Goal: Book appointment/travel/reservation

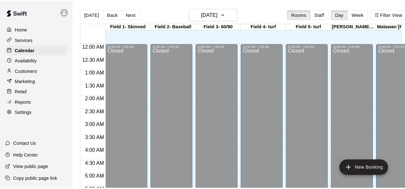
scroll to position [414, 0]
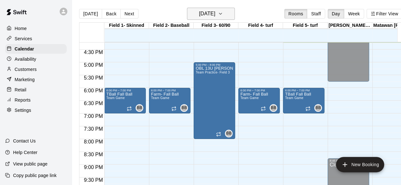
click at [235, 13] on button "[DATE]" at bounding box center [211, 14] width 48 height 12
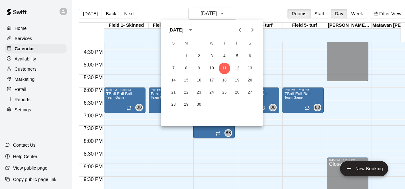
click at [254, 31] on icon "Next month" at bounding box center [253, 30] width 8 height 8
click at [239, 66] on button "10" at bounding box center [237, 68] width 11 height 11
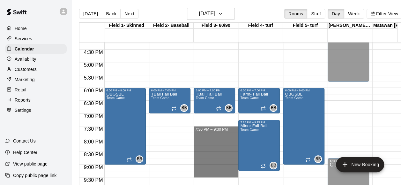
drag, startPoint x: 209, startPoint y: 129, endPoint x: 217, endPoint y: 171, distance: 42.4
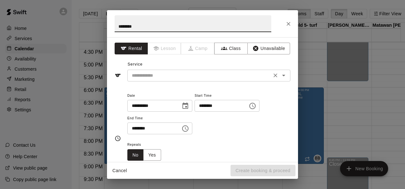
click at [187, 79] on div "​" at bounding box center [208, 76] width 163 height 12
type input "********"
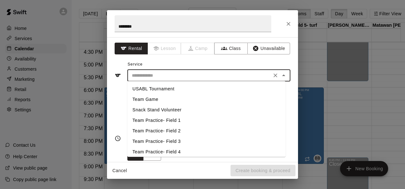
click at [162, 102] on li "Team Game" at bounding box center [206, 99] width 158 height 11
type input "*********"
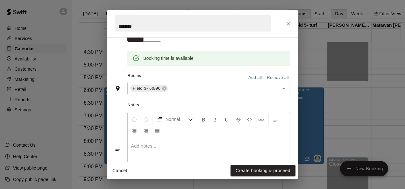
scroll to position [121, 0]
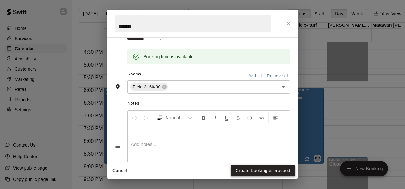
click at [259, 172] on button "Create booking & proceed" at bounding box center [263, 171] width 65 height 12
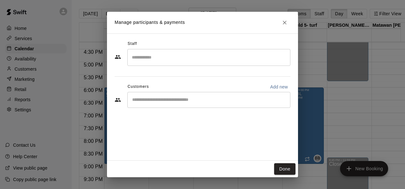
click at [150, 56] on input "Search staff" at bounding box center [208, 57] width 157 height 11
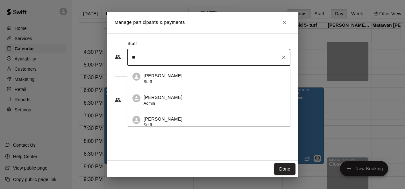
type input "*"
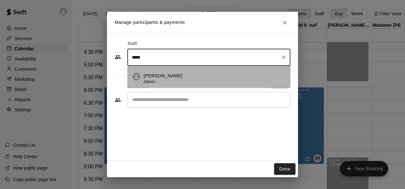
click at [154, 75] on p "[PERSON_NAME]" at bounding box center [163, 76] width 39 height 7
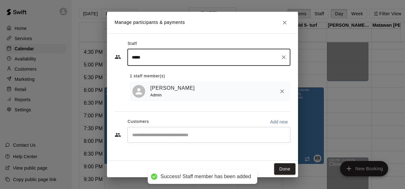
type input "*****"
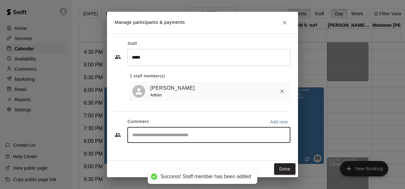
click at [141, 138] on input "Start typing to search customers..." at bounding box center [208, 135] width 157 height 6
type input "****"
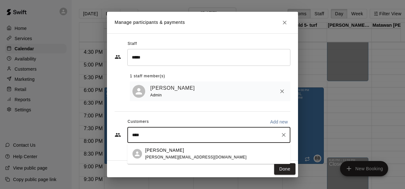
click at [167, 152] on p "[PERSON_NAME]" at bounding box center [164, 150] width 39 height 7
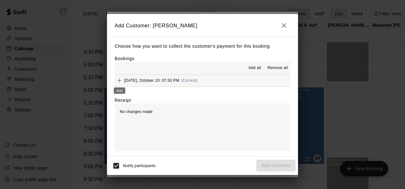
click at [122, 81] on icon "Add" at bounding box center [119, 80] width 6 height 6
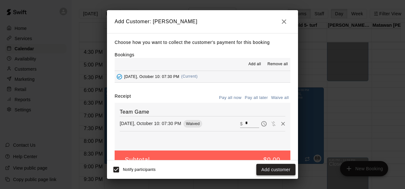
click at [276, 169] on button "Add customer" at bounding box center [276, 170] width 39 height 12
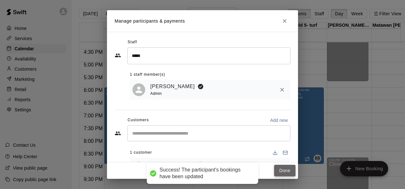
click at [285, 170] on button "Done" at bounding box center [284, 171] width 21 height 12
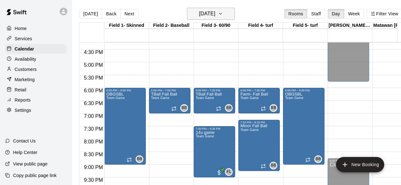
click at [223, 13] on icon "button" at bounding box center [220, 14] width 5 height 8
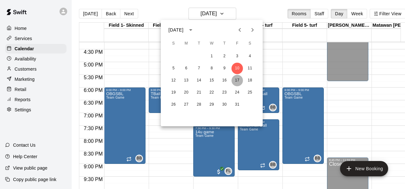
click at [238, 81] on button "17" at bounding box center [237, 80] width 11 height 11
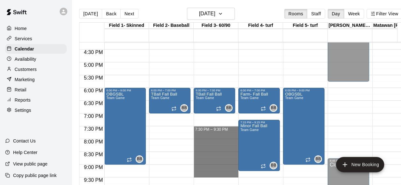
drag, startPoint x: 214, startPoint y: 129, endPoint x: 214, endPoint y: 173, distance: 44.0
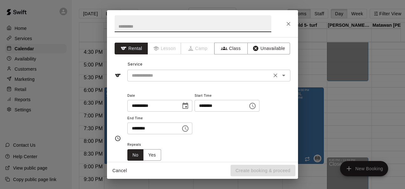
click at [154, 74] on input "text" at bounding box center [199, 76] width 141 height 8
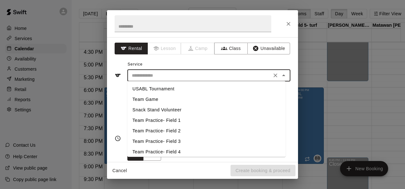
click at [148, 101] on li "Team Game" at bounding box center [206, 99] width 158 height 11
type input "*********"
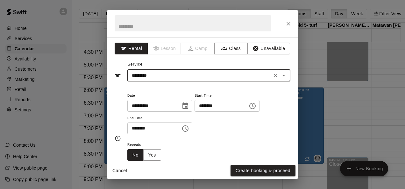
click at [127, 25] on input "text" at bounding box center [193, 23] width 157 height 17
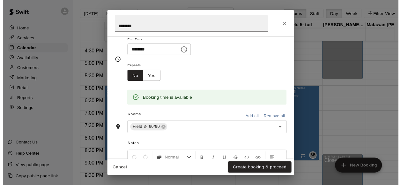
scroll to position [79, 0]
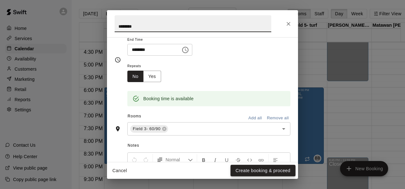
type input "********"
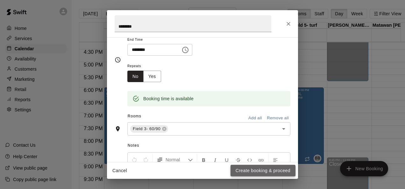
click at [249, 168] on button "Create booking & proceed" at bounding box center [263, 171] width 65 height 12
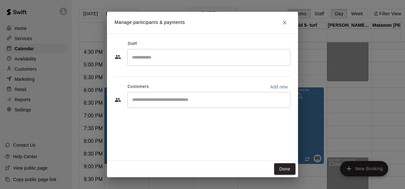
click at [166, 62] on input "Search staff" at bounding box center [208, 57] width 157 height 11
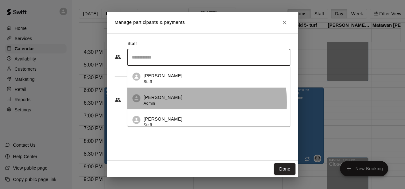
click at [161, 103] on div "[PERSON_NAME] Admin" at bounding box center [163, 100] width 39 height 12
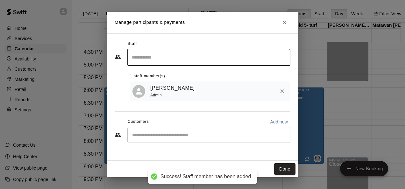
click at [157, 141] on div "​" at bounding box center [208, 135] width 163 height 16
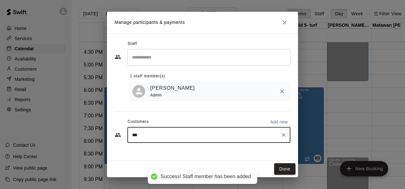
type input "****"
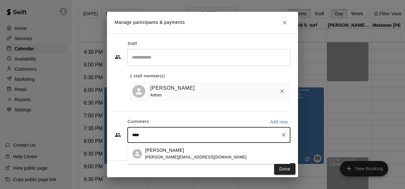
click at [167, 148] on p "[PERSON_NAME]" at bounding box center [164, 150] width 39 height 7
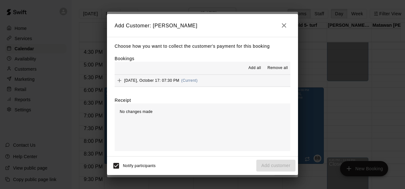
click at [119, 78] on icon "Add" at bounding box center [119, 80] width 6 height 6
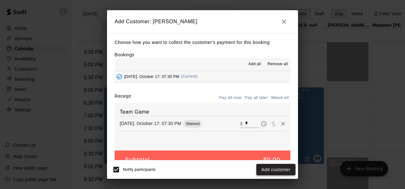
click at [281, 169] on button "Add customer" at bounding box center [276, 170] width 39 height 12
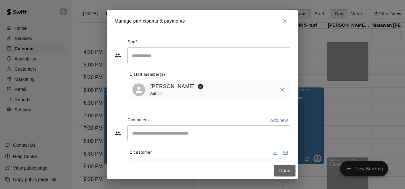
click at [281, 169] on button "Done" at bounding box center [284, 171] width 21 height 12
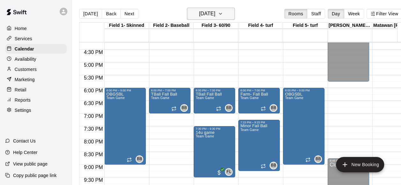
click at [226, 9] on button "[DATE]" at bounding box center [211, 14] width 48 height 12
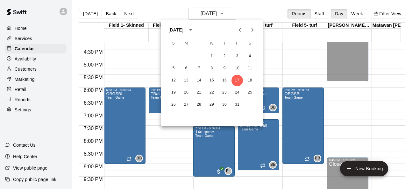
click at [237, 32] on icon "Previous month" at bounding box center [240, 30] width 8 height 8
click at [222, 71] on button "11" at bounding box center [224, 68] width 11 height 11
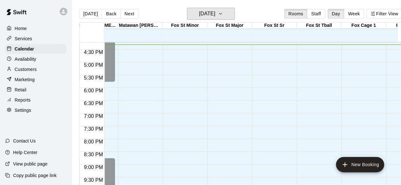
scroll to position [0, 0]
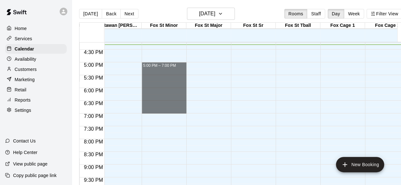
drag, startPoint x: 160, startPoint y: 66, endPoint x: 157, endPoint y: 110, distance: 44.0
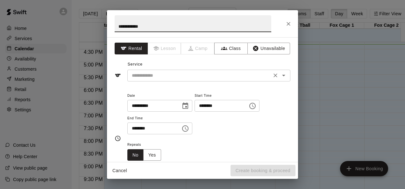
type input "**********"
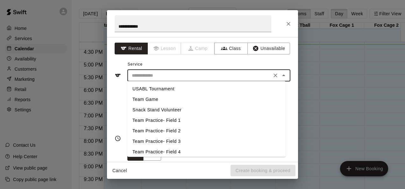
click at [150, 76] on input "text" at bounding box center [199, 76] width 141 height 8
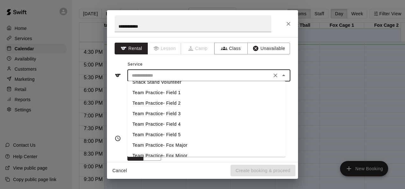
scroll to position [55, 0]
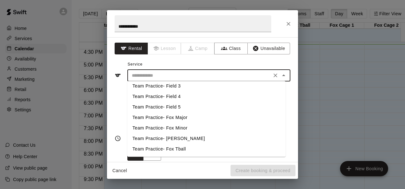
click at [157, 127] on li "Team Practice- Fox Minor" at bounding box center [206, 128] width 158 height 11
type input "**********"
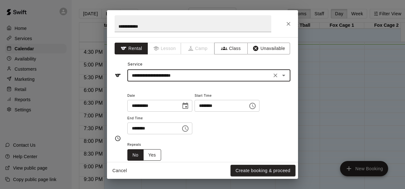
click at [155, 152] on button "Yes" at bounding box center [152, 155] width 18 height 12
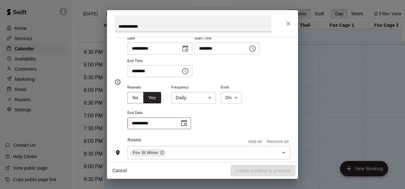
scroll to position [58, 0]
click at [203, 96] on body "Home Services Calendar Availability Customers Marketing Retail Reports Settings…" at bounding box center [202, 99] width 405 height 199
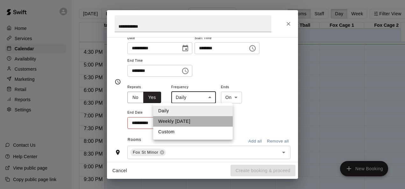
click at [179, 120] on li "Weekly [DATE]" at bounding box center [193, 121] width 80 height 11
type input "******"
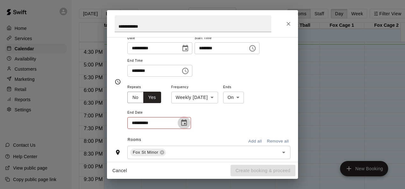
click at [182, 122] on icon "Choose date" at bounding box center [184, 123] width 8 height 8
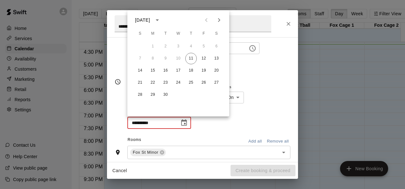
click at [219, 17] on icon "Next month" at bounding box center [219, 20] width 8 height 8
click at [193, 55] on button "6" at bounding box center [190, 58] width 11 height 11
type input "**********"
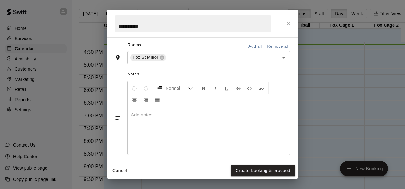
scroll to position [187, 0]
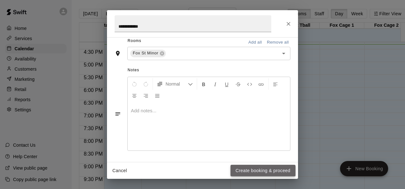
click at [251, 170] on button "Create booking & proceed" at bounding box center [263, 171] width 65 height 12
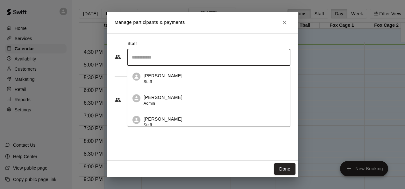
click at [144, 59] on input "Search staff" at bounding box center [208, 57] width 157 height 11
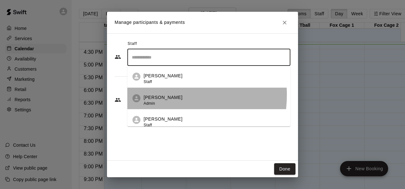
click at [157, 95] on p "[PERSON_NAME]" at bounding box center [163, 97] width 39 height 7
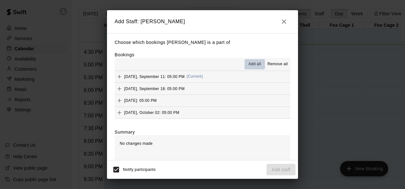
click at [249, 66] on span "Add all" at bounding box center [255, 64] width 13 height 6
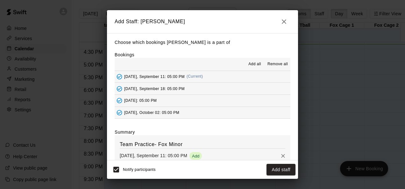
scroll to position [59, 0]
click at [278, 170] on button "Add staff" at bounding box center [281, 170] width 29 height 12
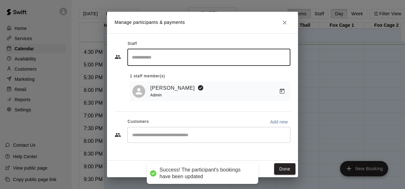
click at [207, 136] on input "Start typing to search customers..." at bounding box center [208, 135] width 157 height 6
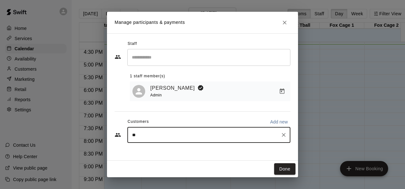
type input "***"
click at [185, 153] on div "[PERSON_NAME]" at bounding box center [179, 150] width 69 height 7
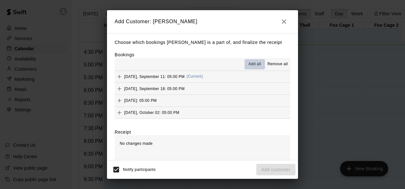
click at [251, 61] on button "Add all" at bounding box center [255, 64] width 20 height 10
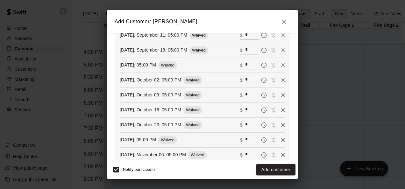
scroll to position [155, 0]
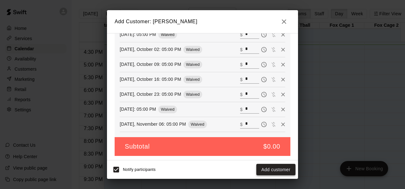
click at [280, 170] on button "Add customer" at bounding box center [276, 170] width 39 height 12
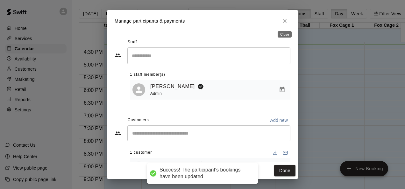
click at [285, 24] on icon "Close" at bounding box center [285, 21] width 6 height 6
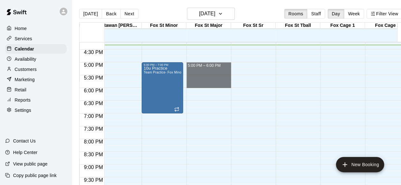
drag, startPoint x: 205, startPoint y: 64, endPoint x: 211, endPoint y: 88, distance: 24.7
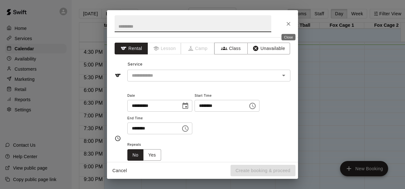
click at [292, 26] on button "Close" at bounding box center [288, 23] width 11 height 11
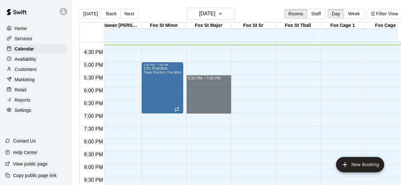
drag, startPoint x: 195, startPoint y: 78, endPoint x: 202, endPoint y: 111, distance: 34.2
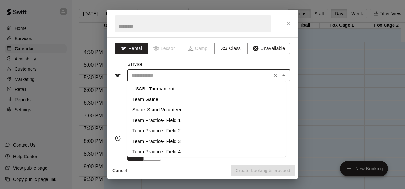
click at [141, 76] on input "text" at bounding box center [199, 76] width 141 height 8
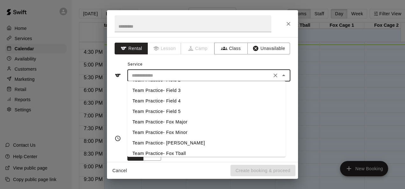
scroll to position [55, 0]
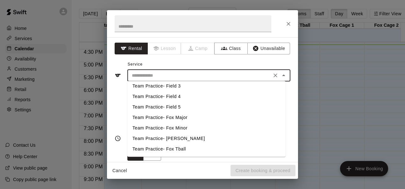
click at [187, 117] on li "Team Practice- Fox Major" at bounding box center [206, 117] width 158 height 11
type input "**********"
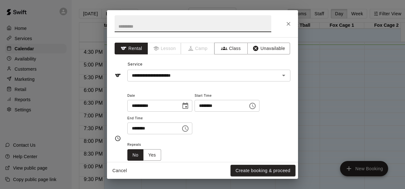
click at [143, 25] on input "text" at bounding box center [193, 23] width 157 height 17
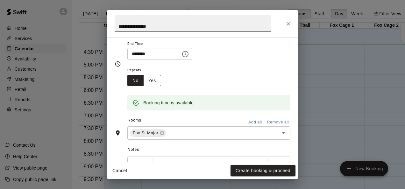
type input "**********"
click at [154, 80] on button "Yes" at bounding box center [152, 81] width 18 height 12
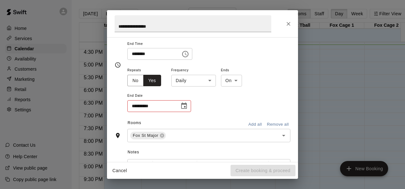
scroll to position [76, 0]
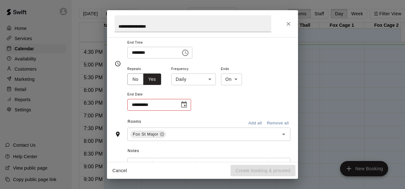
click at [207, 83] on body "Home Services Calendar Availability Customers Marketing Retail Reports Settings…" at bounding box center [202, 99] width 405 height 199
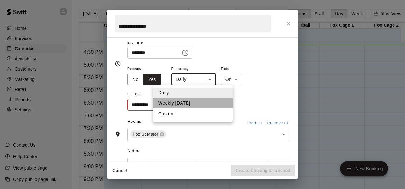
click at [197, 102] on li "Weekly [DATE]" at bounding box center [193, 103] width 80 height 11
type input "******"
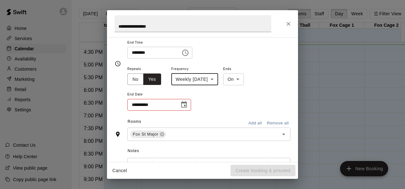
click at [177, 105] on div "**********" at bounding box center [159, 105] width 64 height 12
click at [184, 106] on icon "Choose date" at bounding box center [184, 104] width 6 height 6
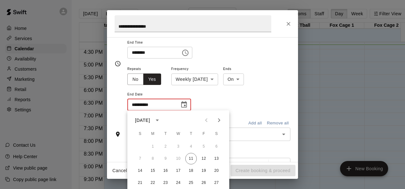
click at [221, 120] on icon "Next month" at bounding box center [219, 121] width 8 height 8
click at [191, 160] on button "6" at bounding box center [190, 158] width 11 height 11
type input "**********"
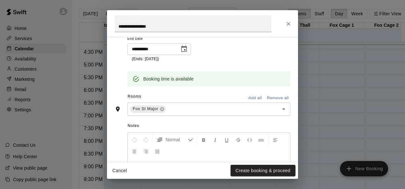
scroll to position [187, 0]
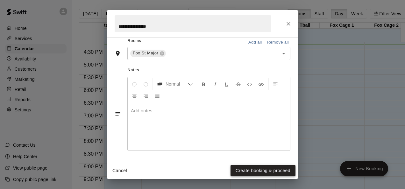
click at [259, 169] on button "Create booking & proceed" at bounding box center [263, 171] width 65 height 12
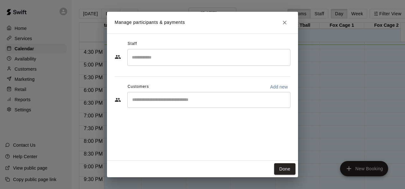
click at [193, 61] on input "Search staff" at bounding box center [208, 57] width 157 height 11
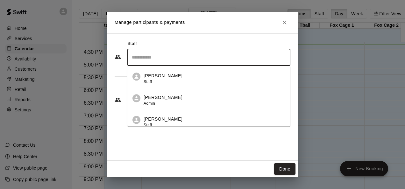
click at [166, 96] on p "[PERSON_NAME]" at bounding box center [163, 97] width 39 height 7
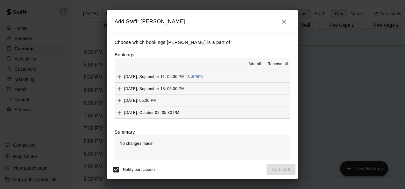
click at [253, 63] on span "Add all" at bounding box center [255, 64] width 13 height 6
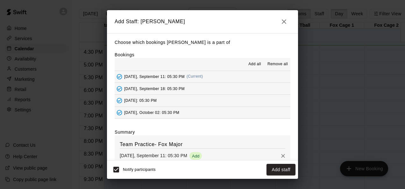
scroll to position [133, 0]
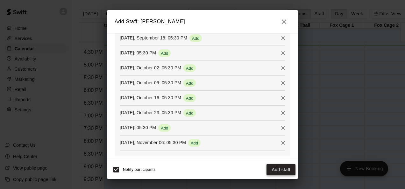
click at [285, 172] on button "Add staff" at bounding box center [281, 170] width 29 height 12
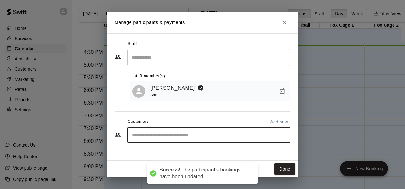
click at [156, 136] on input "Start typing to search customers..." at bounding box center [208, 135] width 157 height 6
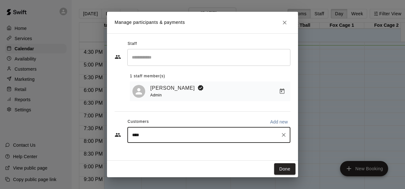
type input "*****"
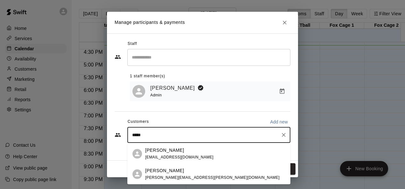
click at [175, 173] on p "[PERSON_NAME]" at bounding box center [164, 171] width 39 height 7
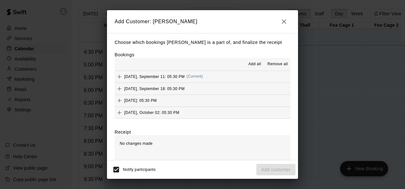
click at [253, 68] on button "Add all" at bounding box center [255, 64] width 20 height 10
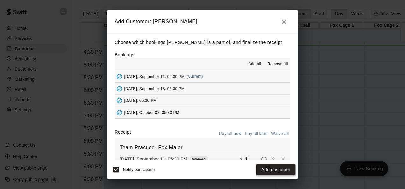
click at [271, 167] on button "Add customer" at bounding box center [276, 170] width 39 height 12
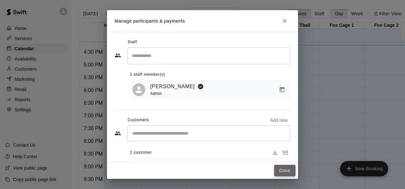
click at [283, 171] on button "Done" at bounding box center [284, 171] width 21 height 12
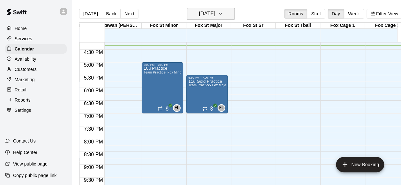
click at [221, 14] on icon "button" at bounding box center [220, 13] width 3 height 1
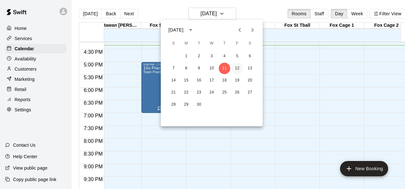
click at [241, 66] on button "12" at bounding box center [237, 68] width 11 height 11
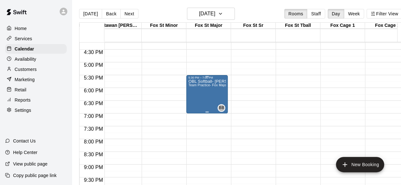
click at [195, 79] on div "5:30 PM – 7:00 PM" at bounding box center [207, 77] width 38 height 3
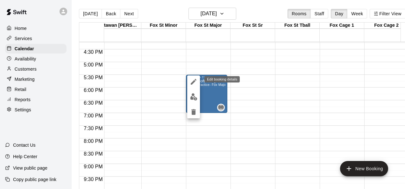
click at [194, 81] on icon "edit" at bounding box center [194, 82] width 6 height 6
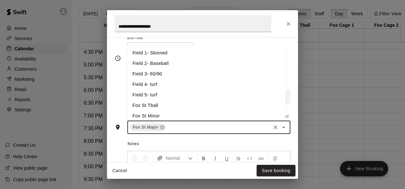
scroll to position [11, 0]
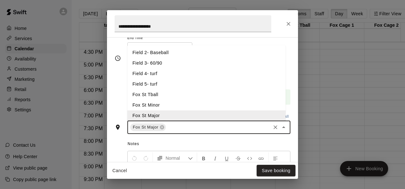
drag, startPoint x: 214, startPoint y: 130, endPoint x: 215, endPoint y: 54, distance: 76.2
click at [215, 121] on div "Fox St Major ​ Field 1- Skinned Field 2- Baseball Field 3- 60/90 Field 4- turf …" at bounding box center [208, 127] width 163 height 13
click at [118, 97] on div "**********" at bounding box center [203, 58] width 176 height 94
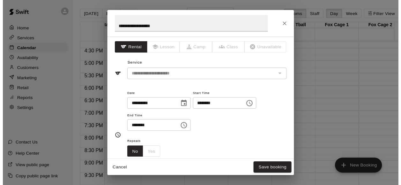
scroll to position [0, 0]
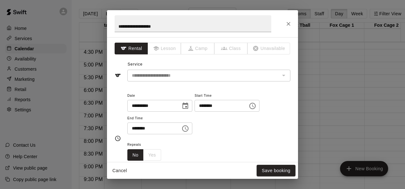
click at [90, 53] on div "**********" at bounding box center [202, 94] width 405 height 189
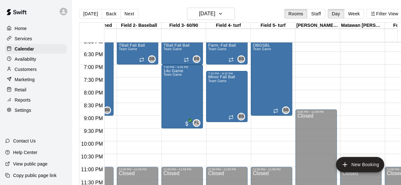
scroll to position [0, 33]
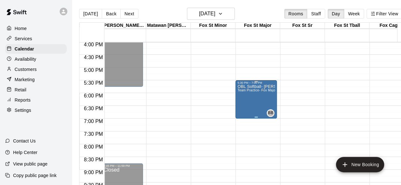
click at [254, 86] on p "OBL Softball- [PERSON_NAME]" at bounding box center [256, 86] width 38 height 0
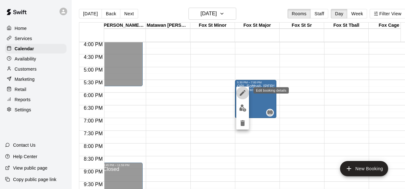
click at [240, 92] on icon "edit" at bounding box center [243, 93] width 8 height 8
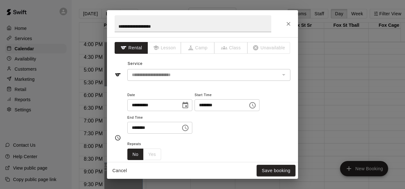
scroll to position [0, 0]
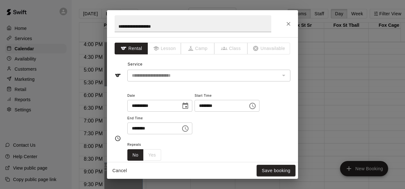
click at [85, 31] on div "**********" at bounding box center [202, 94] width 405 height 189
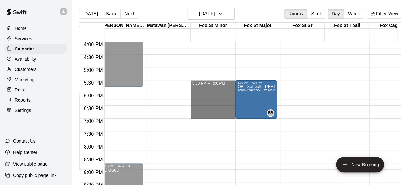
drag, startPoint x: 210, startPoint y: 83, endPoint x: 210, endPoint y: 117, distance: 34.4
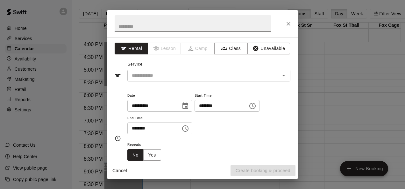
click at [131, 27] on input "text" at bounding box center [193, 23] width 157 height 17
type input "**"
drag, startPoint x: 230, startPoint y: 13, endPoint x: 184, endPoint y: 12, distance: 46.2
click at [184, 12] on h2 "**" at bounding box center [193, 23] width 172 height 27
drag, startPoint x: 184, startPoint y: 12, endPoint x: 288, endPoint y: 24, distance: 104.6
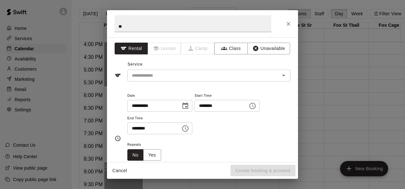
click at [288, 24] on icon "Close" at bounding box center [289, 24] width 6 height 6
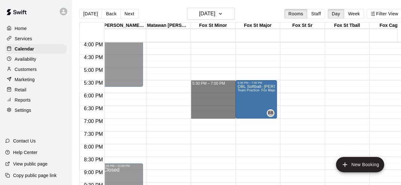
drag, startPoint x: 215, startPoint y: 83, endPoint x: 214, endPoint y: 112, distance: 29.7
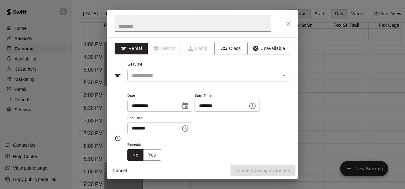
click at [143, 27] on input "text" at bounding box center [193, 23] width 157 height 17
type input "**********"
click at [148, 79] on input "text" at bounding box center [199, 76] width 141 height 8
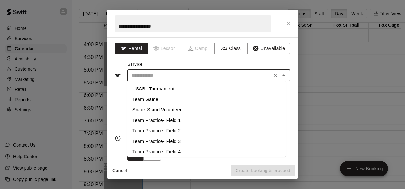
scroll to position [55, 0]
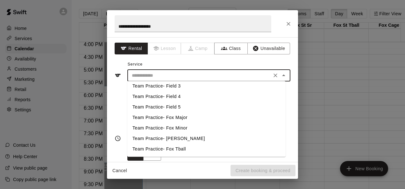
click at [161, 126] on li "Team Practice- Fox Minor" at bounding box center [206, 128] width 158 height 11
type input "**********"
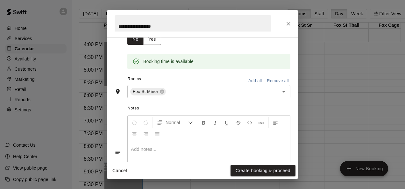
scroll to position [119, 0]
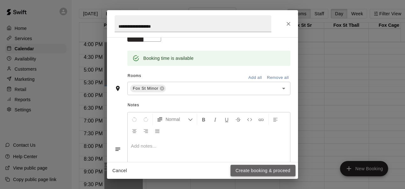
click at [250, 169] on button "Create booking & proceed" at bounding box center [263, 171] width 65 height 12
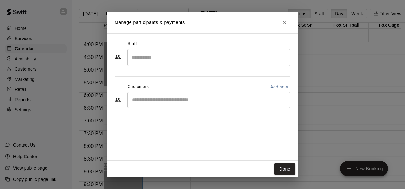
click at [145, 103] on div "​" at bounding box center [208, 100] width 163 height 16
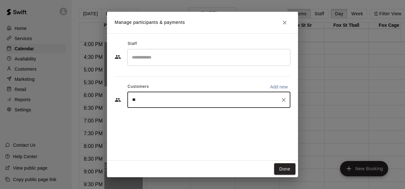
type input "***"
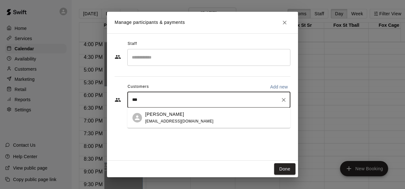
click at [159, 112] on p "[PERSON_NAME]" at bounding box center [164, 114] width 39 height 7
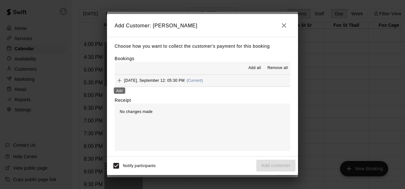
click at [119, 82] on icon "Add" at bounding box center [120, 81] width 4 height 4
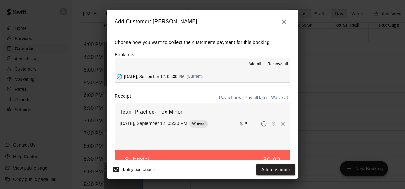
scroll to position [15, 0]
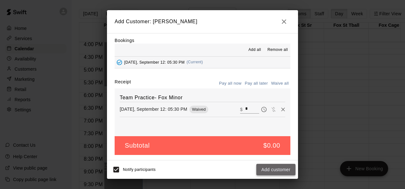
click at [283, 167] on button "Add customer" at bounding box center [276, 170] width 39 height 12
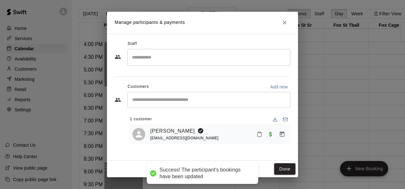
click at [184, 59] on input "Search staff" at bounding box center [208, 57] width 157 height 11
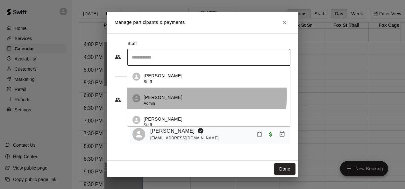
click at [155, 95] on p "[PERSON_NAME]" at bounding box center [163, 97] width 39 height 7
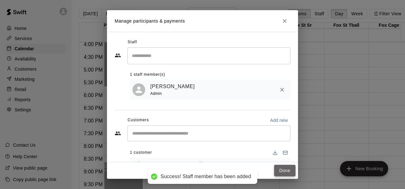
click at [284, 171] on button "Done" at bounding box center [284, 171] width 21 height 12
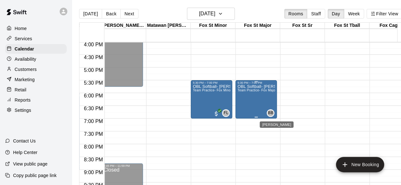
click at [268, 111] on span "BB" at bounding box center [270, 113] width 5 height 6
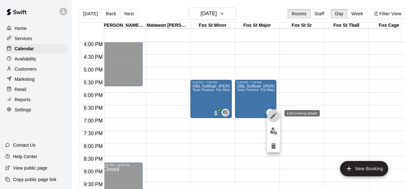
click at [276, 119] on icon "edit" at bounding box center [274, 116] width 8 height 8
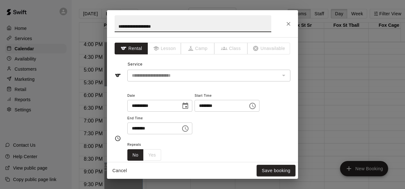
click at [289, 25] on icon "Close" at bounding box center [289, 24] width 6 height 6
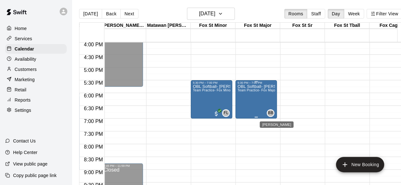
click at [268, 112] on span "BB" at bounding box center [270, 113] width 5 height 6
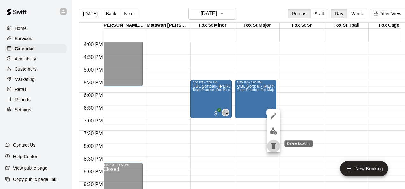
click at [274, 149] on icon "delete" at bounding box center [273, 146] width 4 height 6
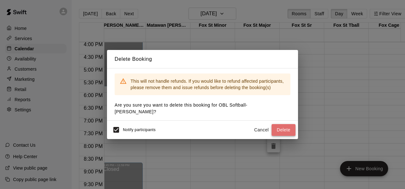
click at [279, 124] on button "Delete" at bounding box center [284, 130] width 24 height 12
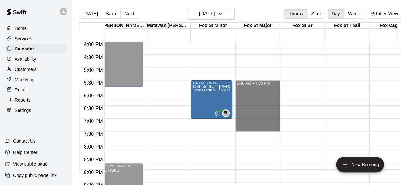
drag, startPoint x: 251, startPoint y: 82, endPoint x: 254, endPoint y: 127, distance: 45.6
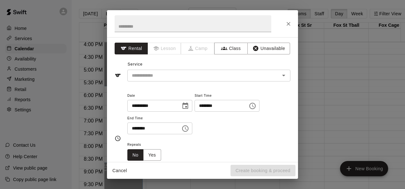
click at [182, 34] on h2 at bounding box center [193, 23] width 172 height 27
click at [163, 30] on input "text" at bounding box center [193, 23] width 157 height 17
type input "**********"
click at [166, 76] on input "text" at bounding box center [199, 76] width 141 height 8
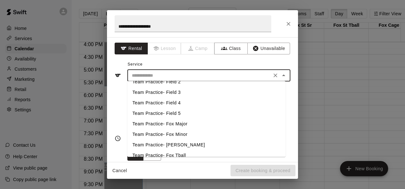
scroll to position [55, 0]
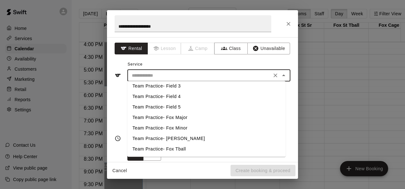
click at [177, 115] on li "Team Practice- Fox Major" at bounding box center [206, 117] width 158 height 11
type input "**********"
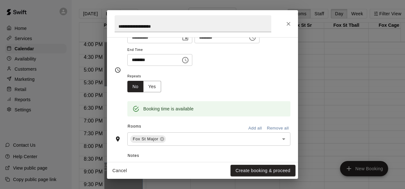
scroll to position [69, 0]
click at [155, 88] on button "Yes" at bounding box center [152, 87] width 18 height 12
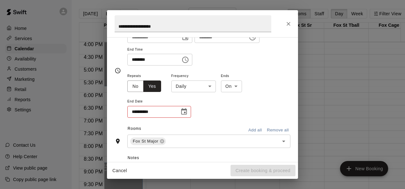
scroll to position [70, 0]
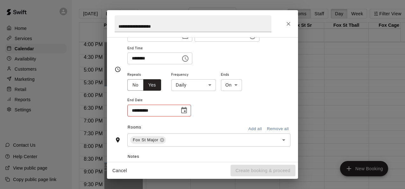
click at [194, 87] on body "Home Services Calendar Availability Customers Marketing Retail Reports Settings…" at bounding box center [202, 99] width 405 height 199
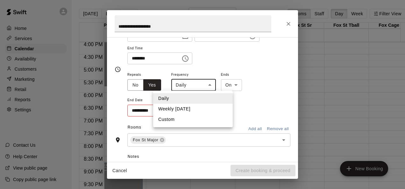
click at [187, 108] on li "Weekly [DATE]" at bounding box center [193, 109] width 80 height 11
type input "******"
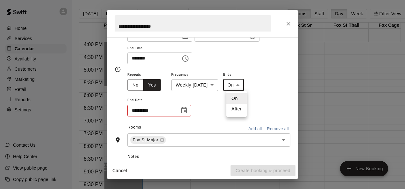
click at [236, 83] on body "Home Services Calendar Availability Customers Marketing Retail Reports Settings…" at bounding box center [202, 99] width 405 height 199
click at [263, 81] on div at bounding box center [202, 94] width 405 height 189
click at [190, 110] on button "Choose date" at bounding box center [184, 110] width 13 height 13
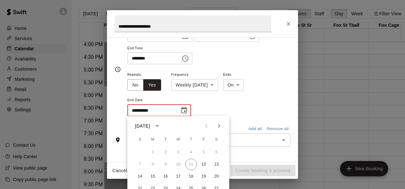
click at [224, 127] on button "Next month" at bounding box center [219, 126] width 13 height 13
click at [203, 165] on button "7" at bounding box center [203, 164] width 11 height 11
type input "**********"
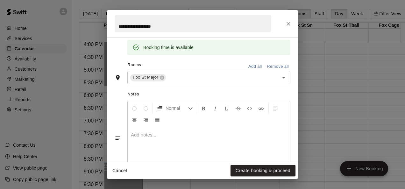
scroll to position [187, 0]
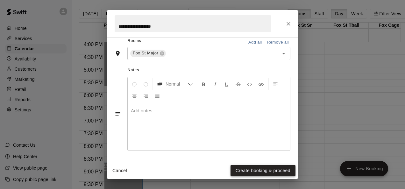
click at [264, 168] on button "Create booking & proceed" at bounding box center [263, 171] width 65 height 12
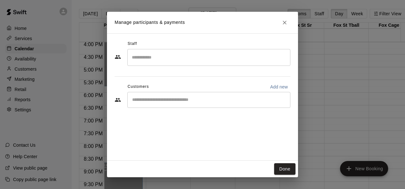
click at [242, 64] on div "​" at bounding box center [208, 57] width 163 height 17
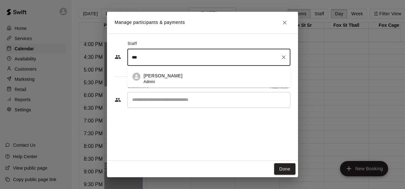
click at [206, 79] on div "[PERSON_NAME] Admin" at bounding box center [215, 79] width 142 height 12
type input "***"
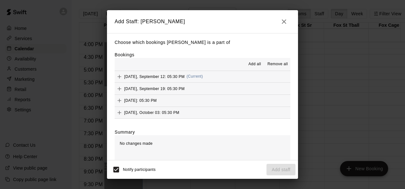
click at [252, 63] on span "Add all" at bounding box center [255, 64] width 13 height 6
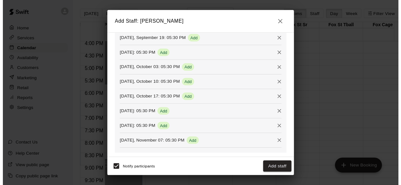
scroll to position [133, 0]
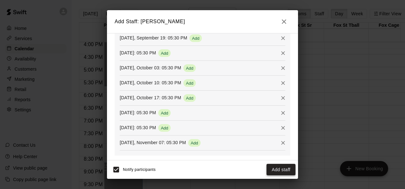
click at [279, 172] on button "Add staff" at bounding box center [281, 170] width 29 height 12
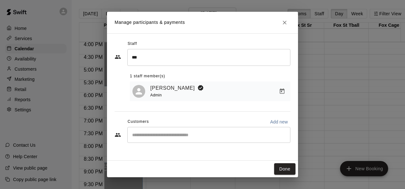
click at [141, 92] on icon at bounding box center [139, 92] width 10 height 10
click at [170, 91] on link "[PERSON_NAME]" at bounding box center [172, 88] width 45 height 8
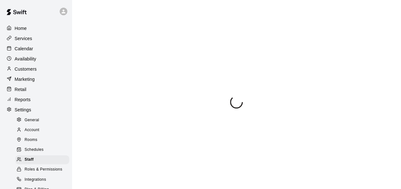
select select "**"
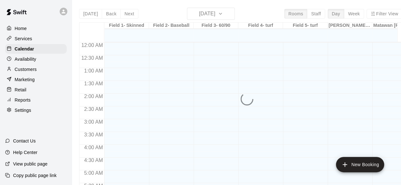
scroll to position [420, 0]
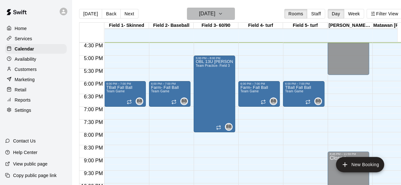
click at [228, 14] on button "[DATE]" at bounding box center [211, 14] width 48 height 12
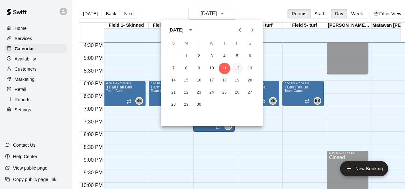
click at [236, 66] on button "12" at bounding box center [237, 68] width 11 height 11
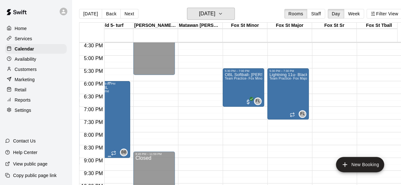
scroll to position [0, 206]
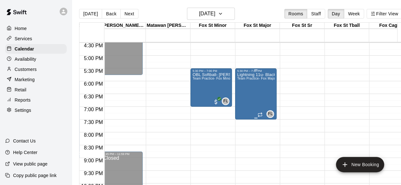
click at [254, 94] on div "Lightning 11u- Black Team Practice- Fox Major" at bounding box center [256, 164] width 38 height 185
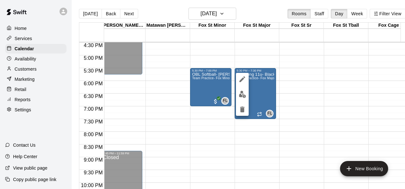
click at [230, 15] on div at bounding box center [202, 94] width 405 height 189
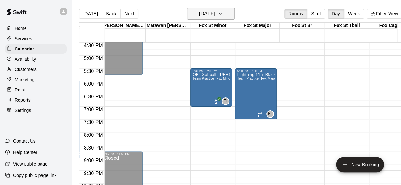
click at [223, 11] on icon "button" at bounding box center [220, 14] width 5 height 8
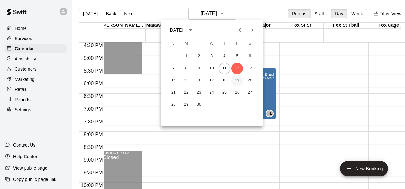
click at [238, 77] on button "19" at bounding box center [237, 80] width 11 height 11
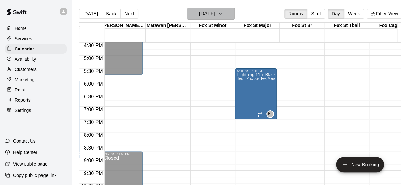
click at [230, 18] on button "[DATE]" at bounding box center [211, 14] width 48 height 12
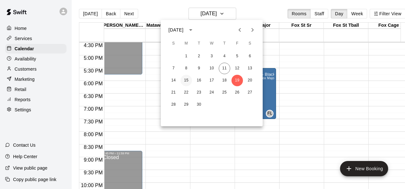
click at [186, 80] on button "15" at bounding box center [186, 80] width 11 height 11
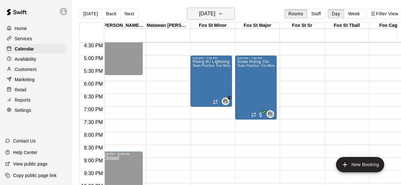
click at [215, 15] on h6 "[DATE]" at bounding box center [207, 13] width 16 height 9
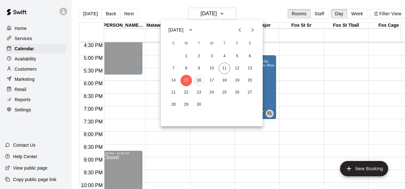
click at [200, 82] on button "16" at bounding box center [198, 80] width 11 height 11
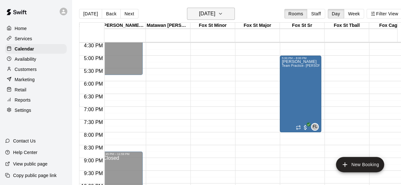
click at [223, 11] on icon "button" at bounding box center [220, 14] width 5 height 8
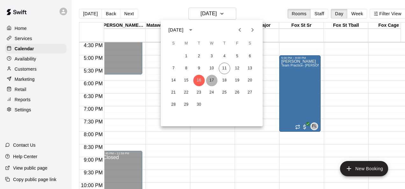
click at [213, 82] on button "17" at bounding box center [211, 80] width 11 height 11
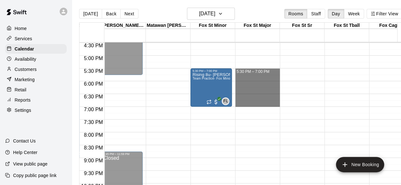
drag, startPoint x: 262, startPoint y: 74, endPoint x: 267, endPoint y: 103, distance: 29.0
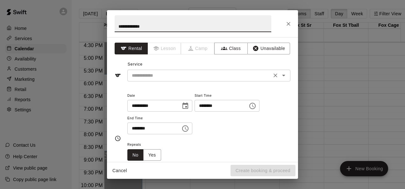
type input "**********"
click at [150, 73] on input "text" at bounding box center [199, 76] width 141 height 8
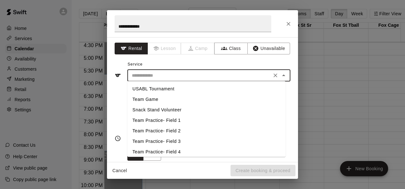
scroll to position [55, 0]
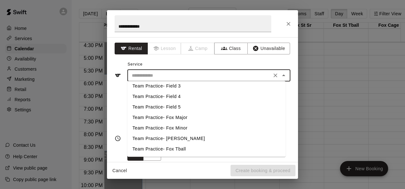
click at [165, 118] on li "Team Practice- Fox Major" at bounding box center [206, 117] width 158 height 11
type input "**********"
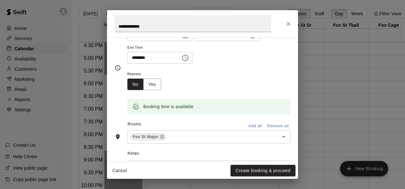
scroll to position [77, 0]
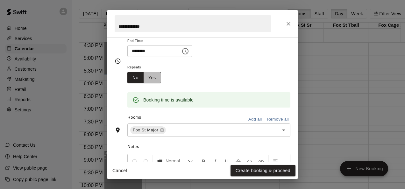
click at [153, 78] on button "Yes" at bounding box center [152, 78] width 18 height 12
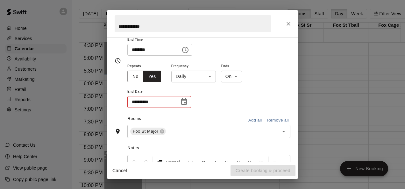
click at [185, 103] on icon "Choose date" at bounding box center [184, 102] width 8 height 8
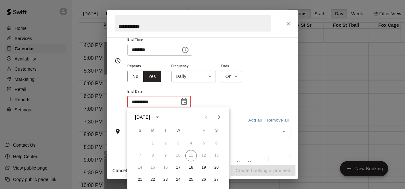
click at [199, 79] on body "Home Services Calendar Availability Customers Marketing Retail Reports Settings…" at bounding box center [202, 99] width 405 height 199
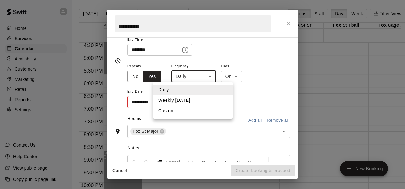
click at [192, 100] on li "Weekly [DATE]" at bounding box center [193, 100] width 80 height 11
type input "******"
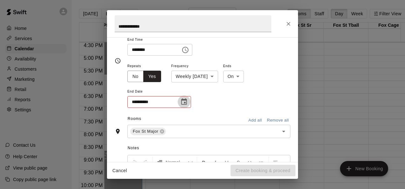
click at [186, 103] on icon "Choose date" at bounding box center [184, 102] width 8 height 8
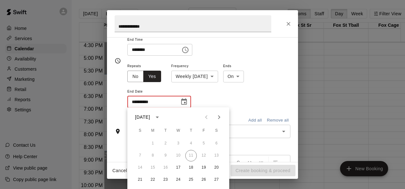
click at [220, 113] on icon "Next month" at bounding box center [219, 117] width 8 height 8
click at [180, 154] on button "5" at bounding box center [178, 155] width 11 height 11
type input "**********"
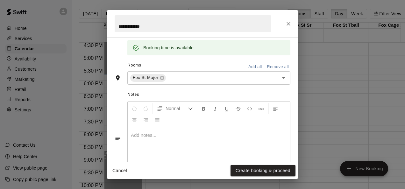
scroll to position [187, 0]
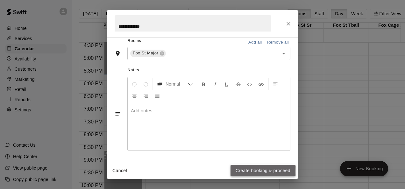
click at [249, 171] on button "Create booking & proceed" at bounding box center [263, 171] width 65 height 12
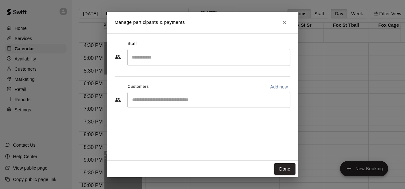
click at [167, 57] on input "Search staff" at bounding box center [208, 57] width 157 height 11
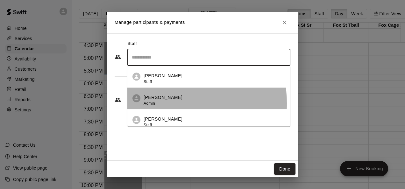
click at [157, 104] on div "[PERSON_NAME] Admin" at bounding box center [163, 100] width 39 height 12
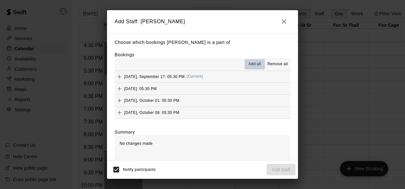
click at [250, 62] on span "Add all" at bounding box center [255, 64] width 13 height 6
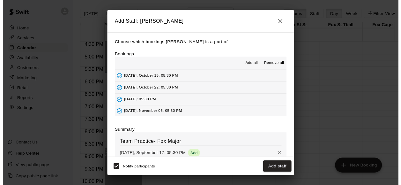
scroll to position [118, 0]
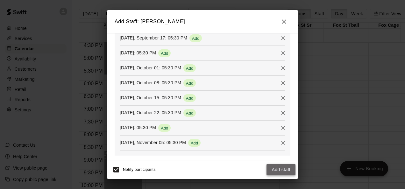
click at [281, 168] on button "Add staff" at bounding box center [281, 170] width 29 height 12
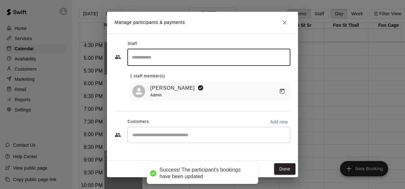
click at [156, 138] on input "Start typing to search customers..." at bounding box center [208, 135] width 157 height 6
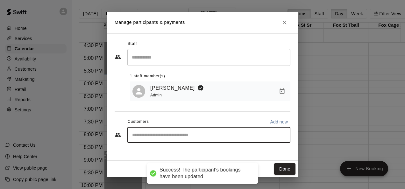
click at [156, 138] on input "Start typing to search customers..." at bounding box center [208, 135] width 157 height 6
click at [156, 138] on input "*" at bounding box center [208, 135] width 157 height 6
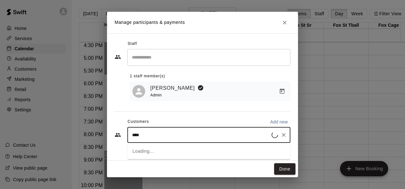
type input "*****"
click at [151, 150] on p "[PERSON_NAME]" at bounding box center [164, 150] width 39 height 7
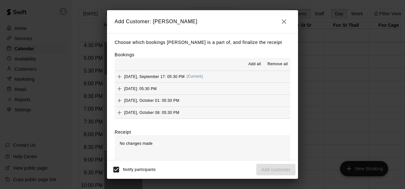
click at [250, 65] on span "Add all" at bounding box center [255, 64] width 13 height 6
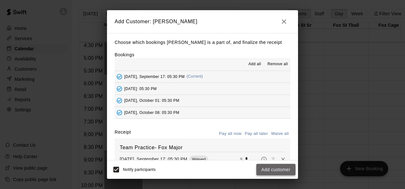
click at [275, 171] on button "Add customer" at bounding box center [276, 170] width 39 height 12
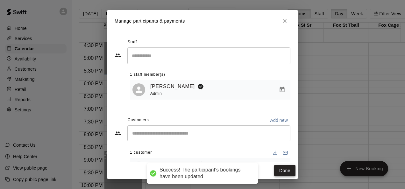
click at [284, 171] on button "Done" at bounding box center [284, 171] width 21 height 12
